Goal: Task Accomplishment & Management: Manage account settings

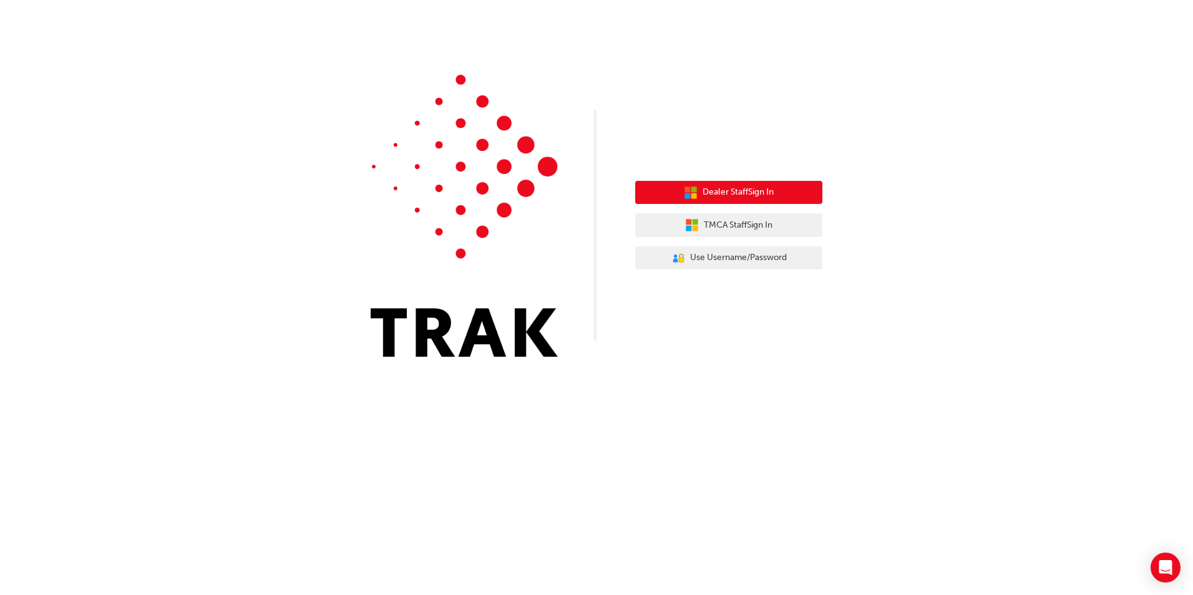
click at [704, 197] on span "Dealer Staff Sign In" at bounding box center [737, 192] width 71 height 14
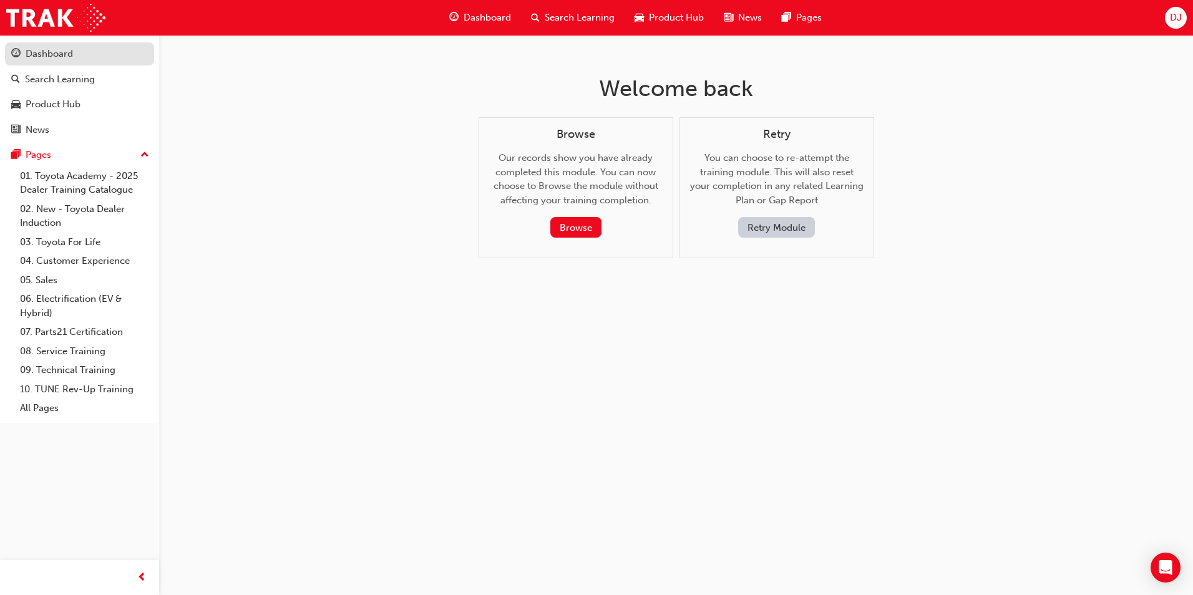
click at [27, 48] on div "Dashboard" at bounding box center [49, 54] width 47 height 14
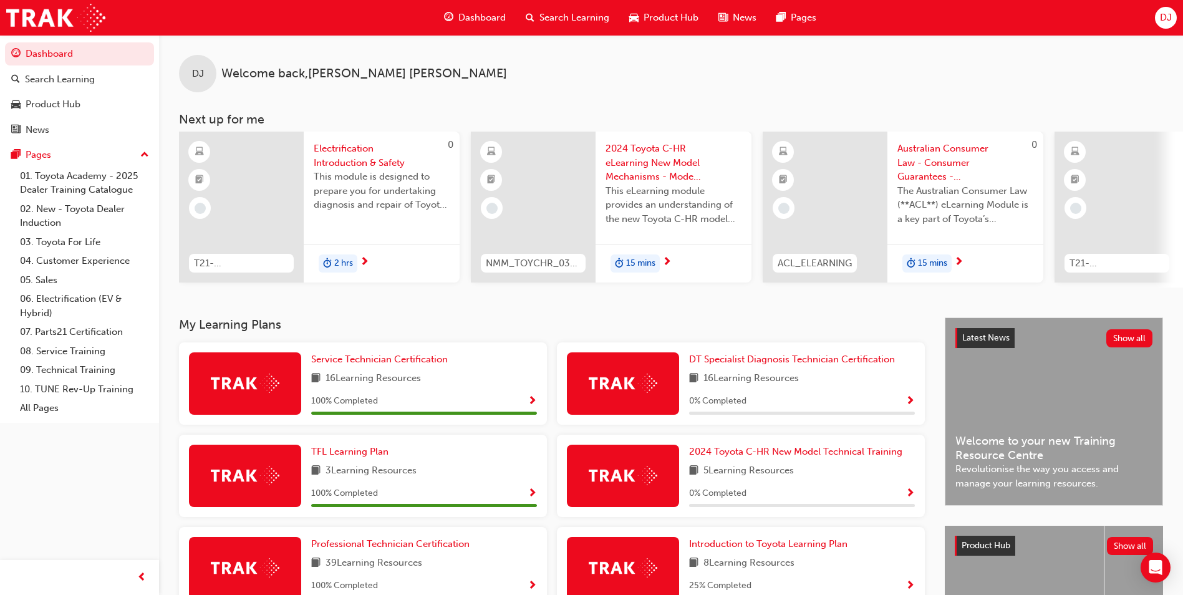
click at [1164, 19] on span "DJ" at bounding box center [1166, 18] width 12 height 14
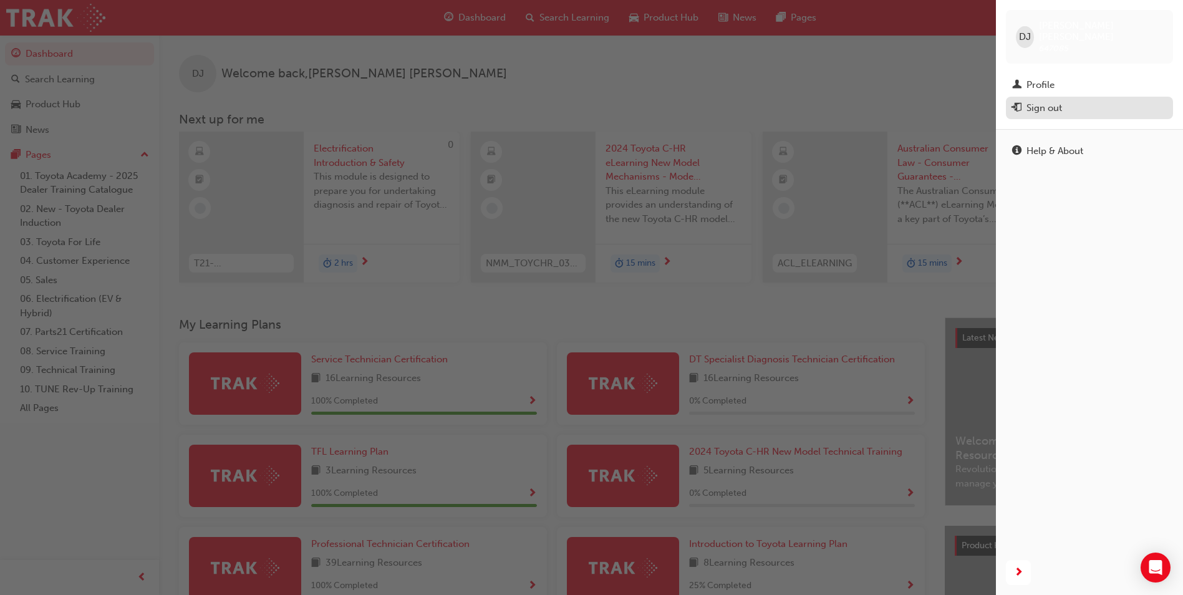
click at [1051, 101] on div "Sign out" at bounding box center [1045, 108] width 36 height 14
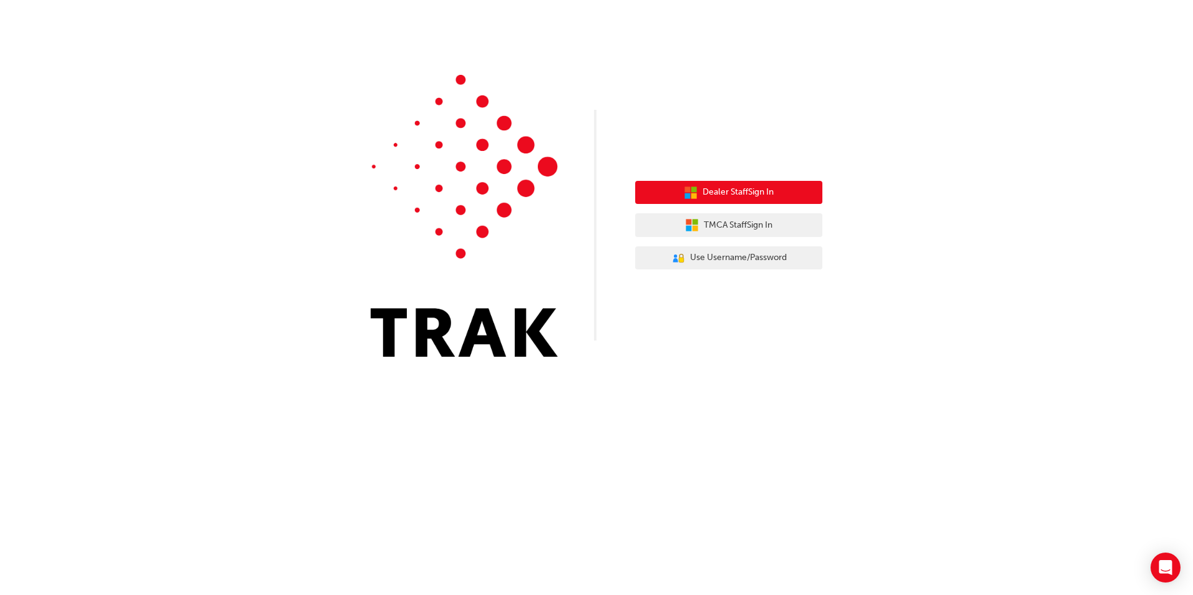
click at [722, 193] on span "Dealer Staff Sign In" at bounding box center [737, 192] width 71 height 14
